Goal: Information Seeking & Learning: Learn about a topic

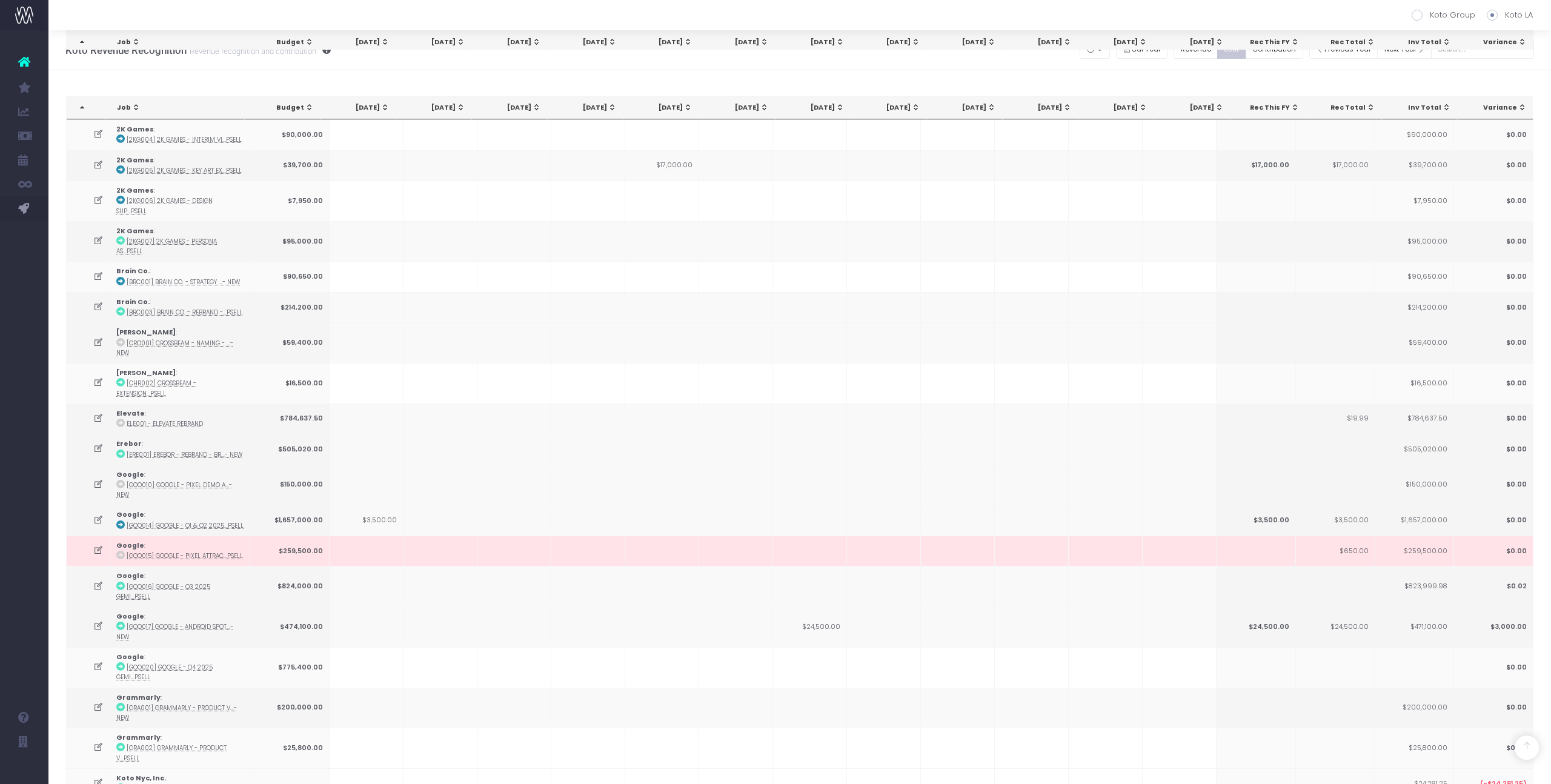
scroll to position [1001, 0]
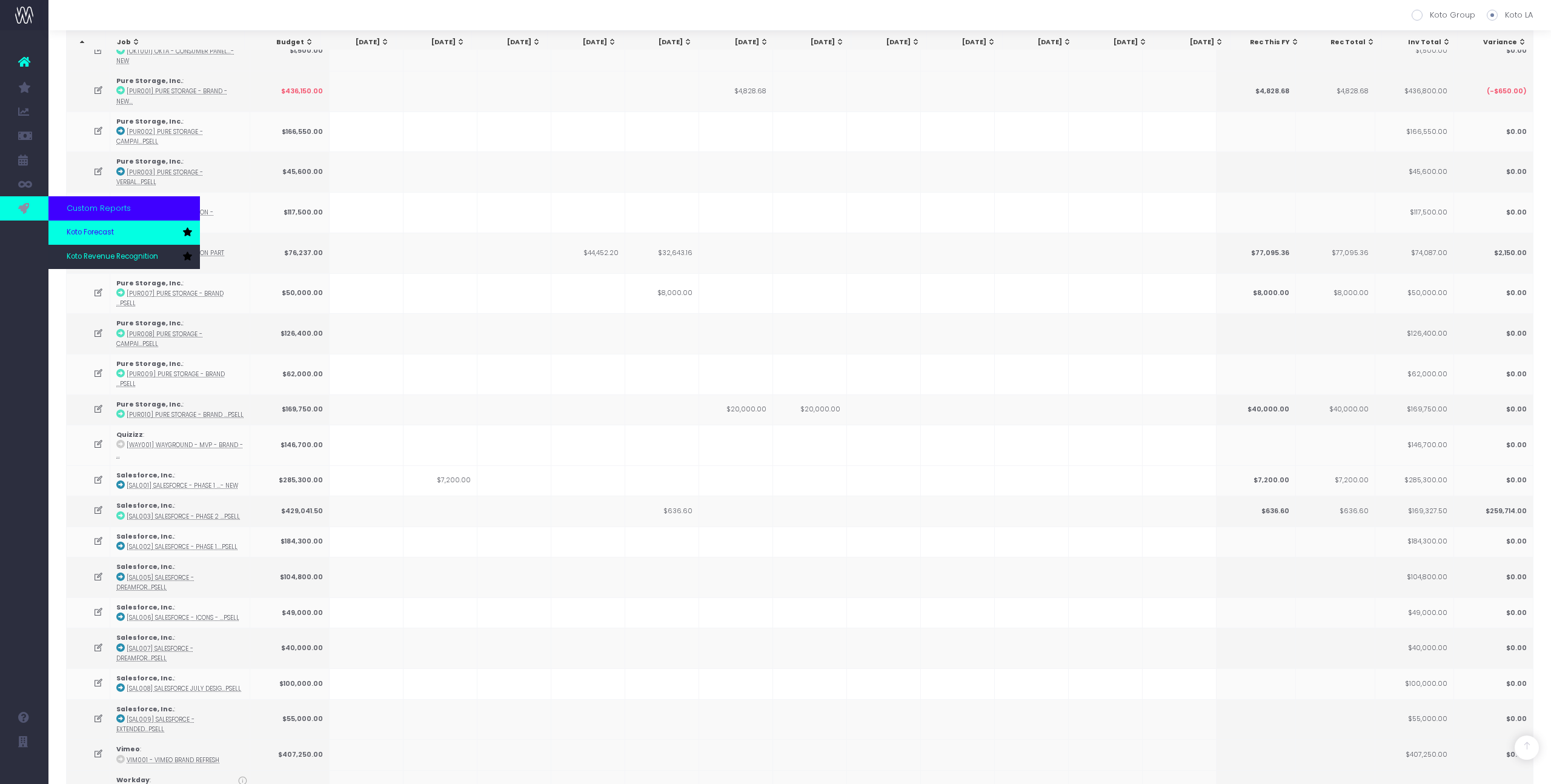
click at [92, 234] on span "Koto Forecast" at bounding box center [91, 232] width 47 height 11
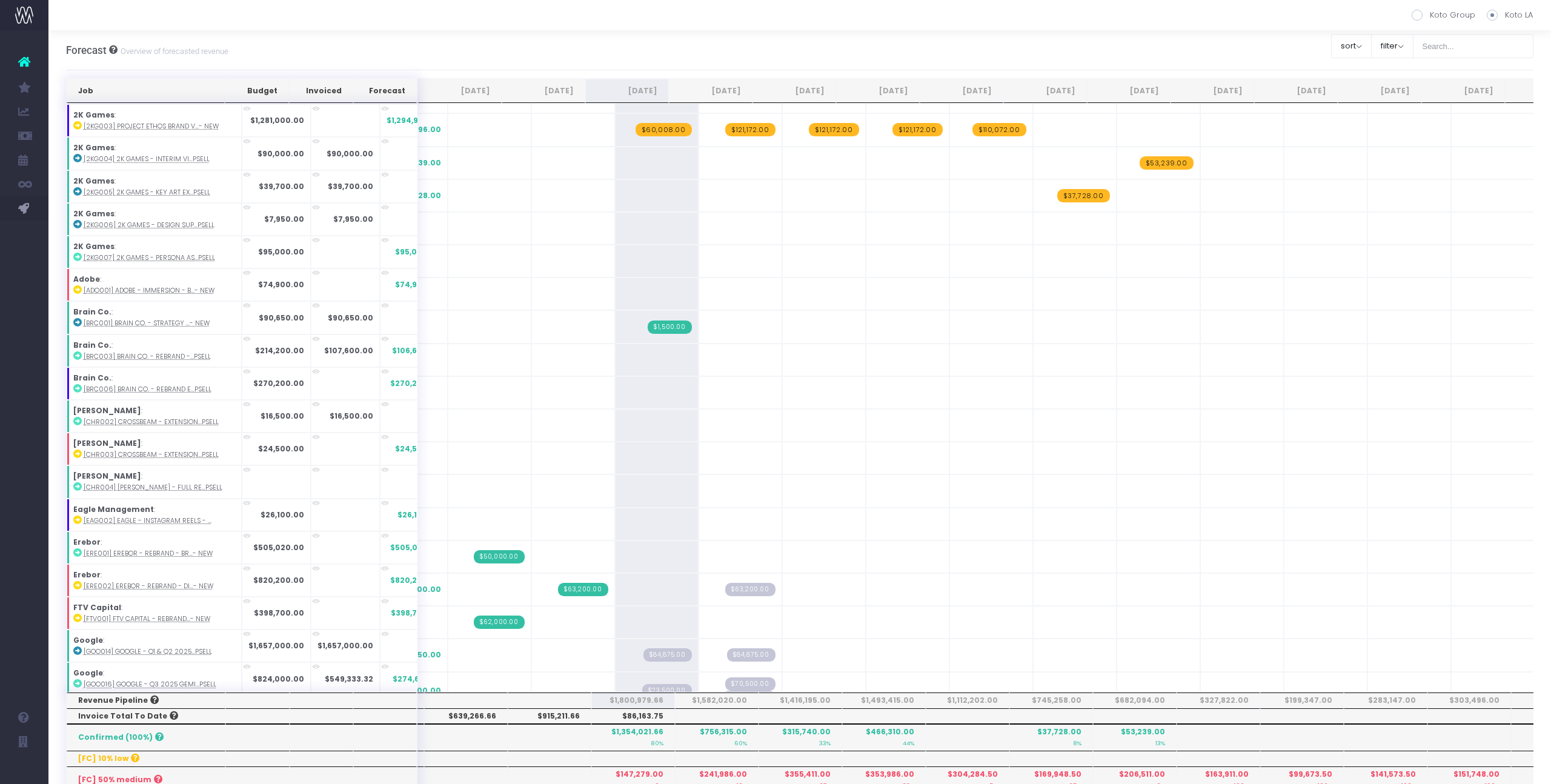
scroll to position [992, 0]
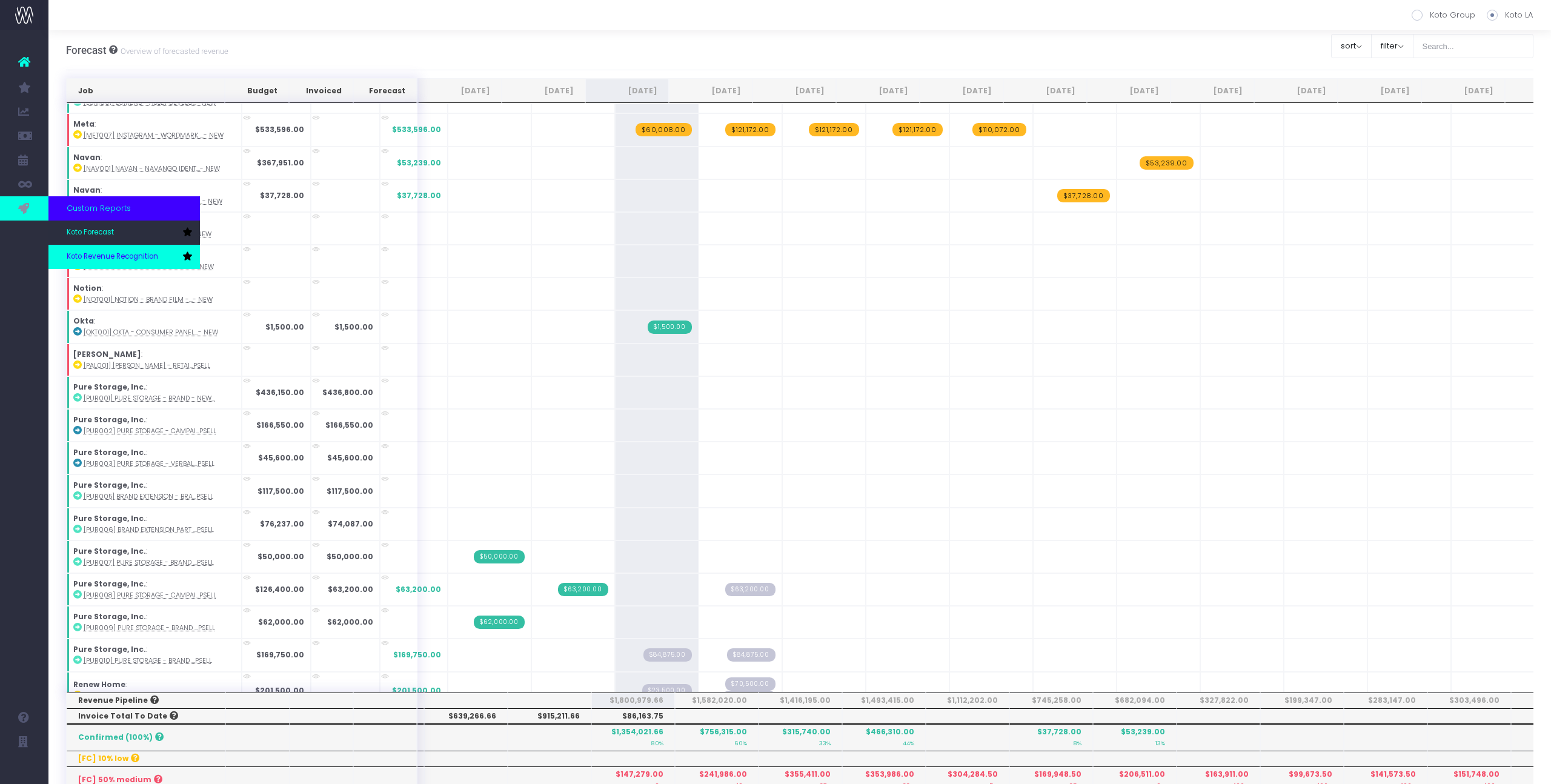
click at [93, 261] on span "Koto Revenue Recognition" at bounding box center [113, 257] width 92 height 11
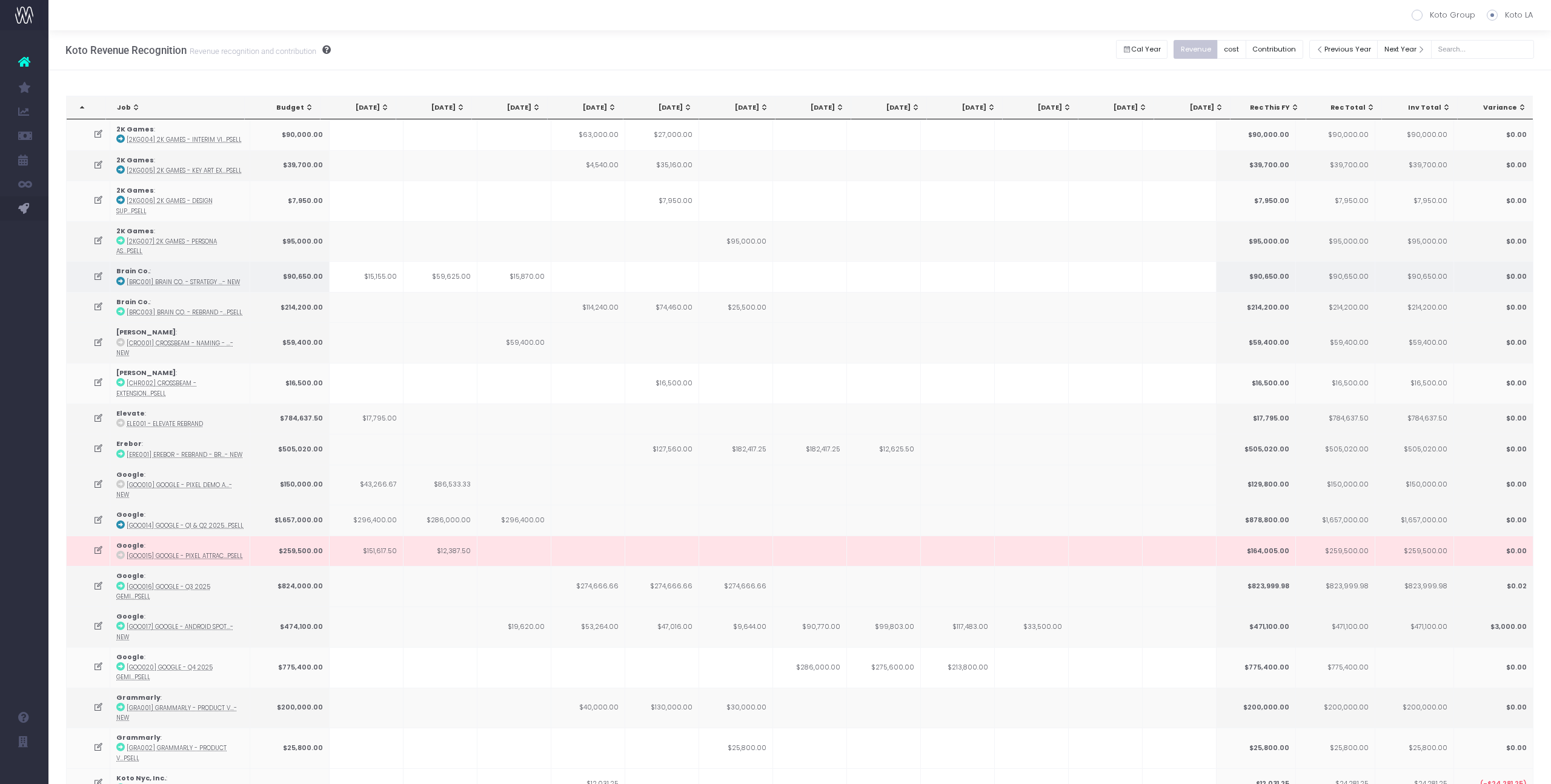
click at [687, 261] on td at bounding box center [662, 276] width 74 height 30
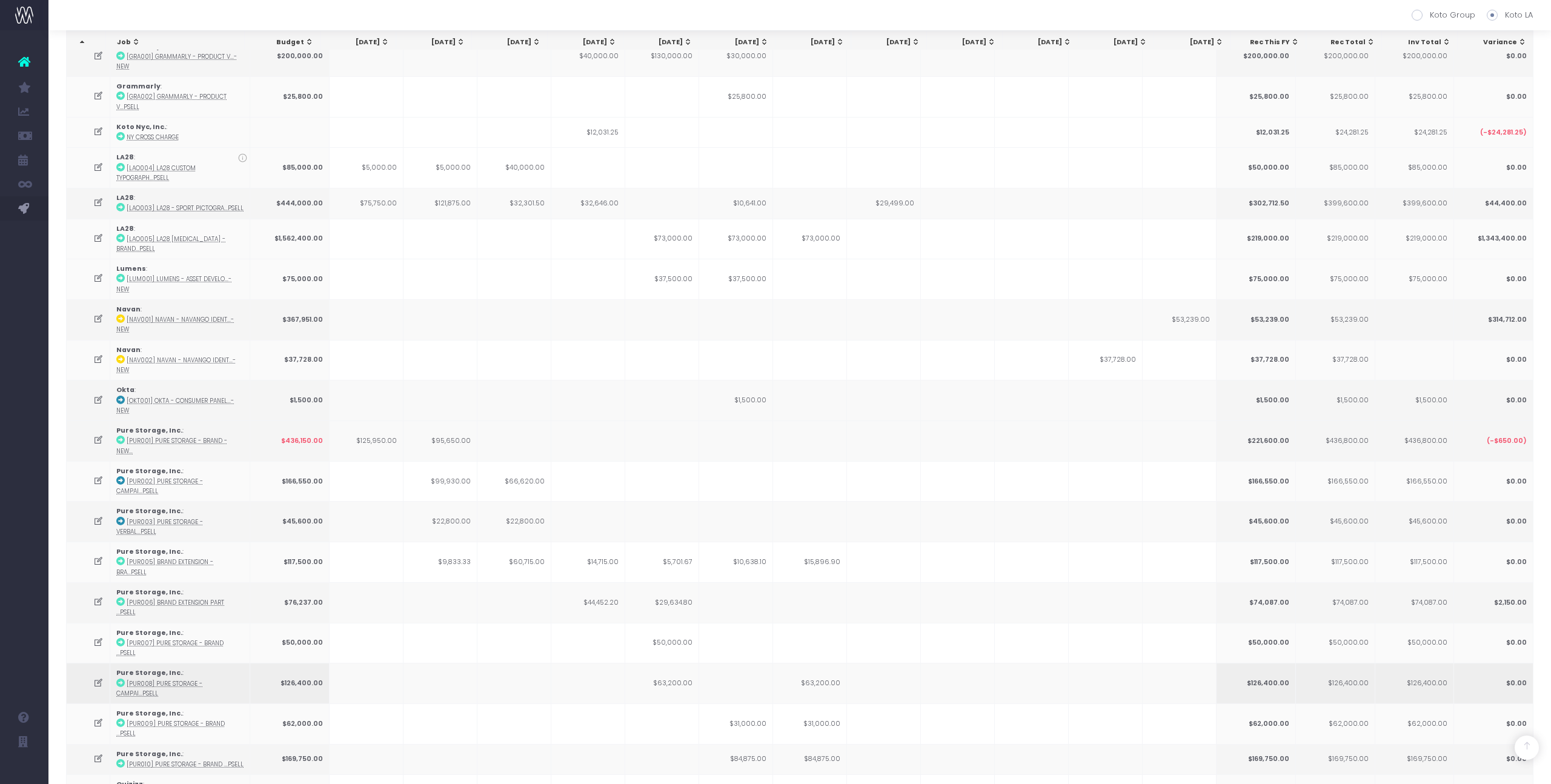
click at [93, 678] on icon at bounding box center [98, 683] width 11 height 11
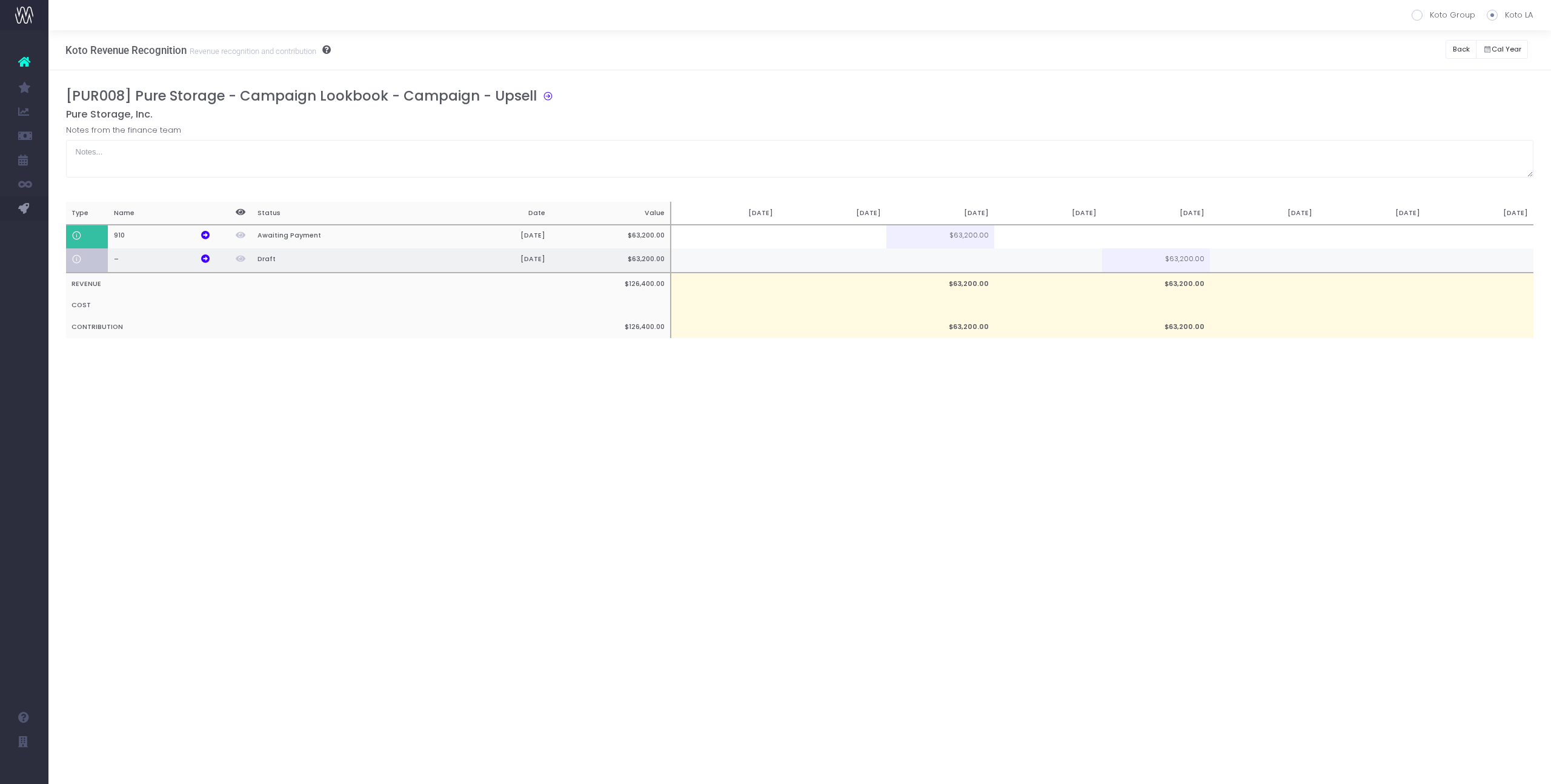
click at [1055, 271] on td at bounding box center [1048, 261] width 108 height 25
type input "100%"
click at [1057, 388] on div "Koto Revenue Recognition Revenue recognition and contribution Koto Group Koto L…" at bounding box center [800, 407] width 1503 height 754
click at [1462, 51] on button "Back" at bounding box center [1461, 49] width 31 height 19
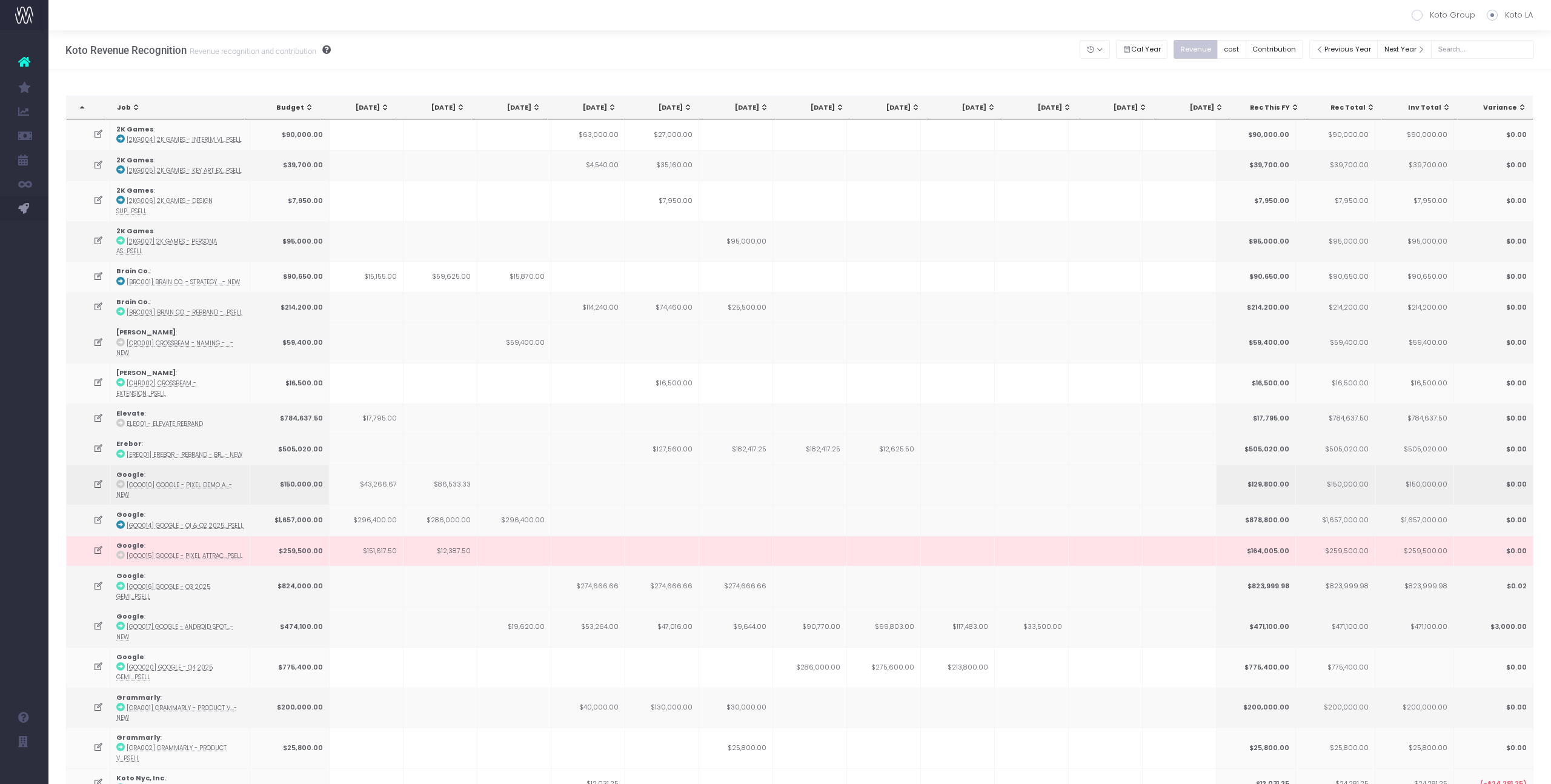
click at [455, 464] on td "$86,533.33" at bounding box center [441, 485] width 74 height 41
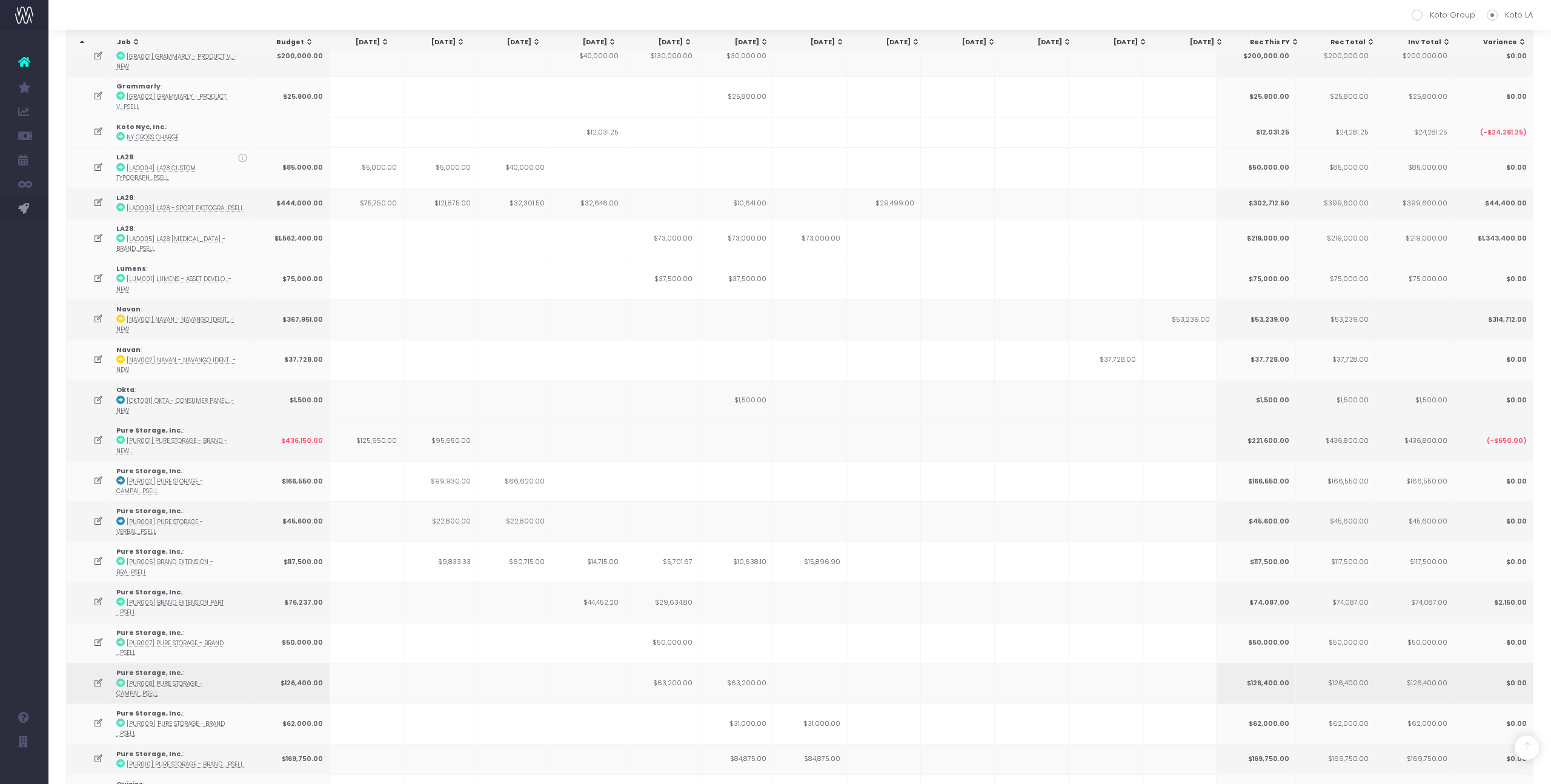
click at [122, 679] on icon at bounding box center [120, 683] width 8 height 8
